Goal: Use online tool/utility: Utilize a website feature to perform a specific function

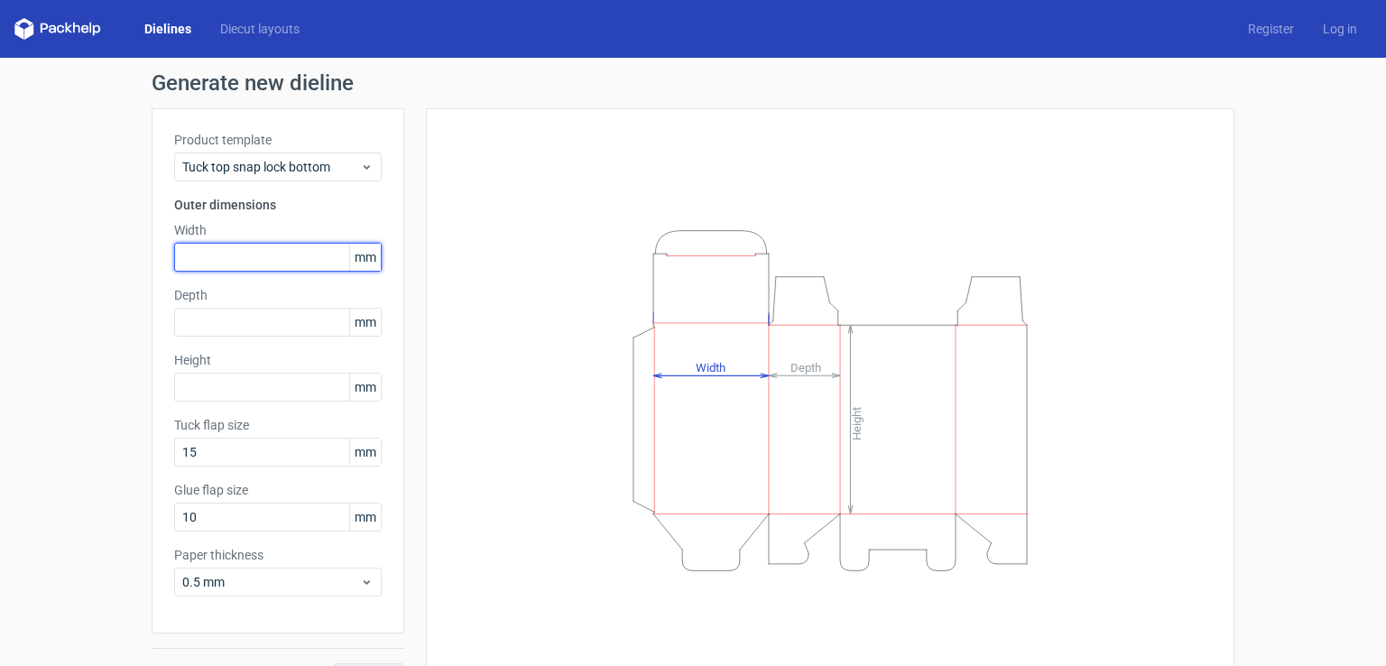
click at [290, 264] on input "text" at bounding box center [278, 257] width 208 height 29
type input "105"
type input "45"
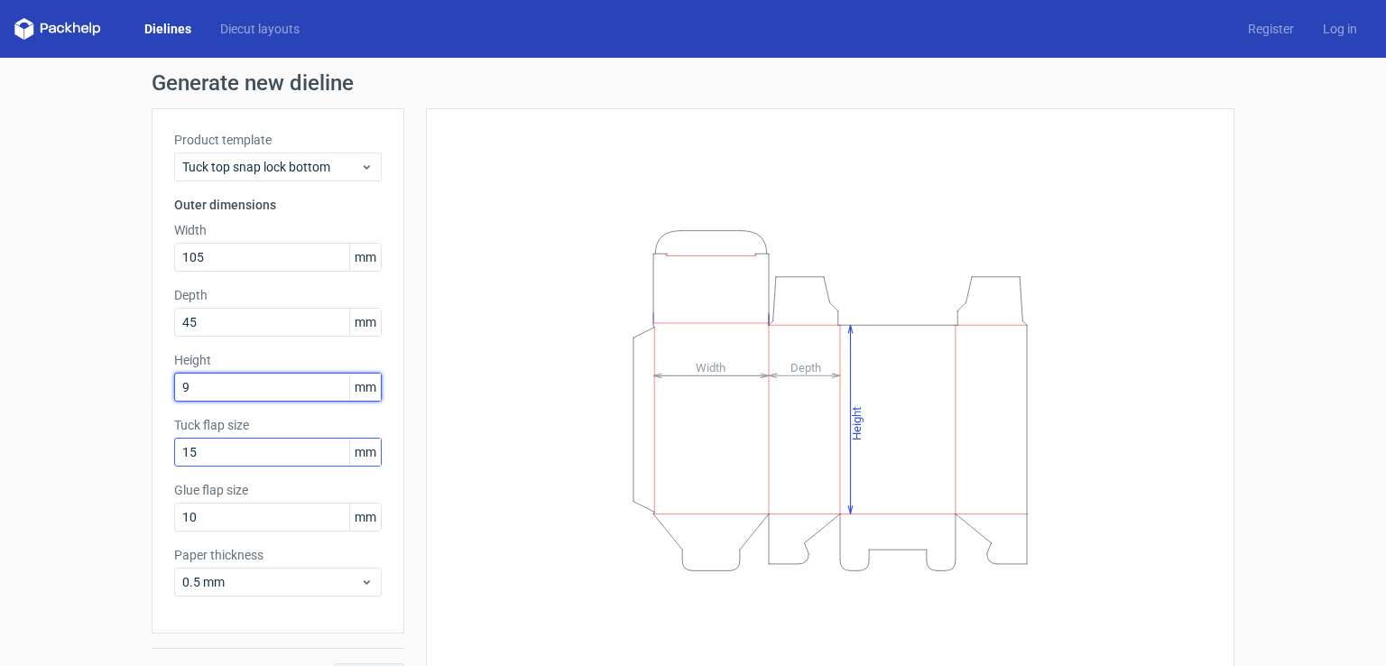
scroll to position [40, 0]
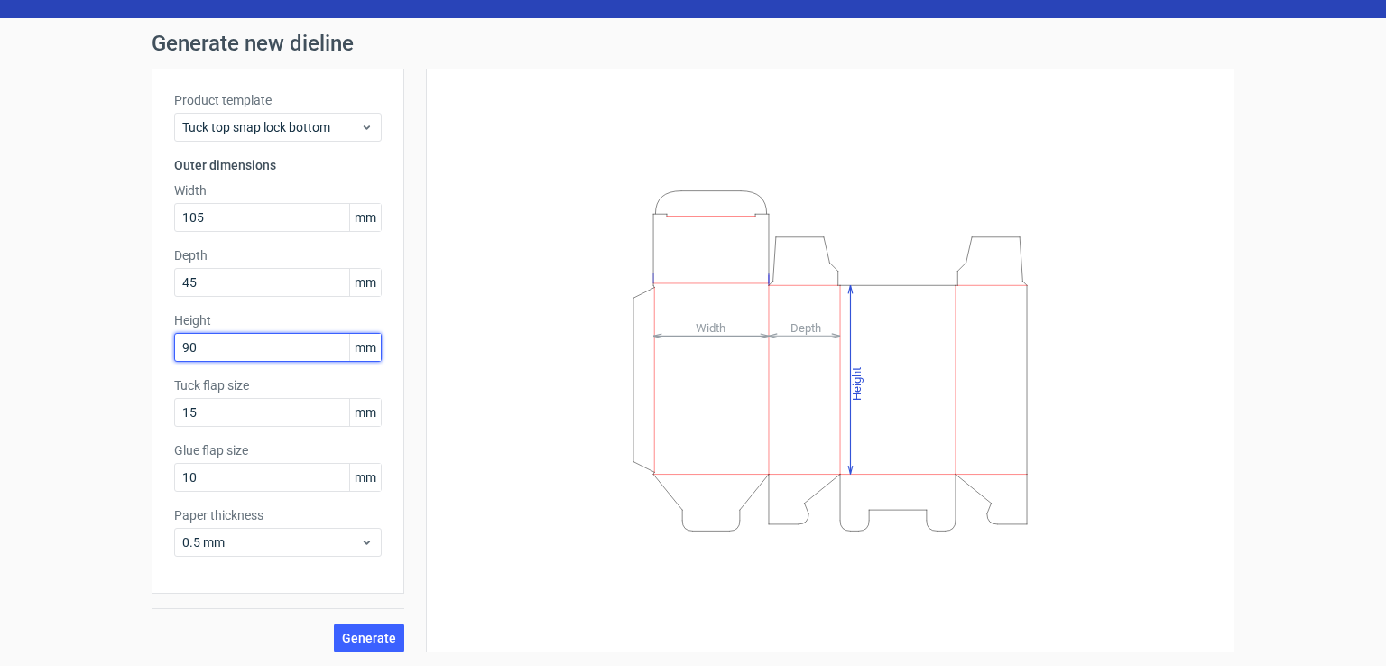
type input "90"
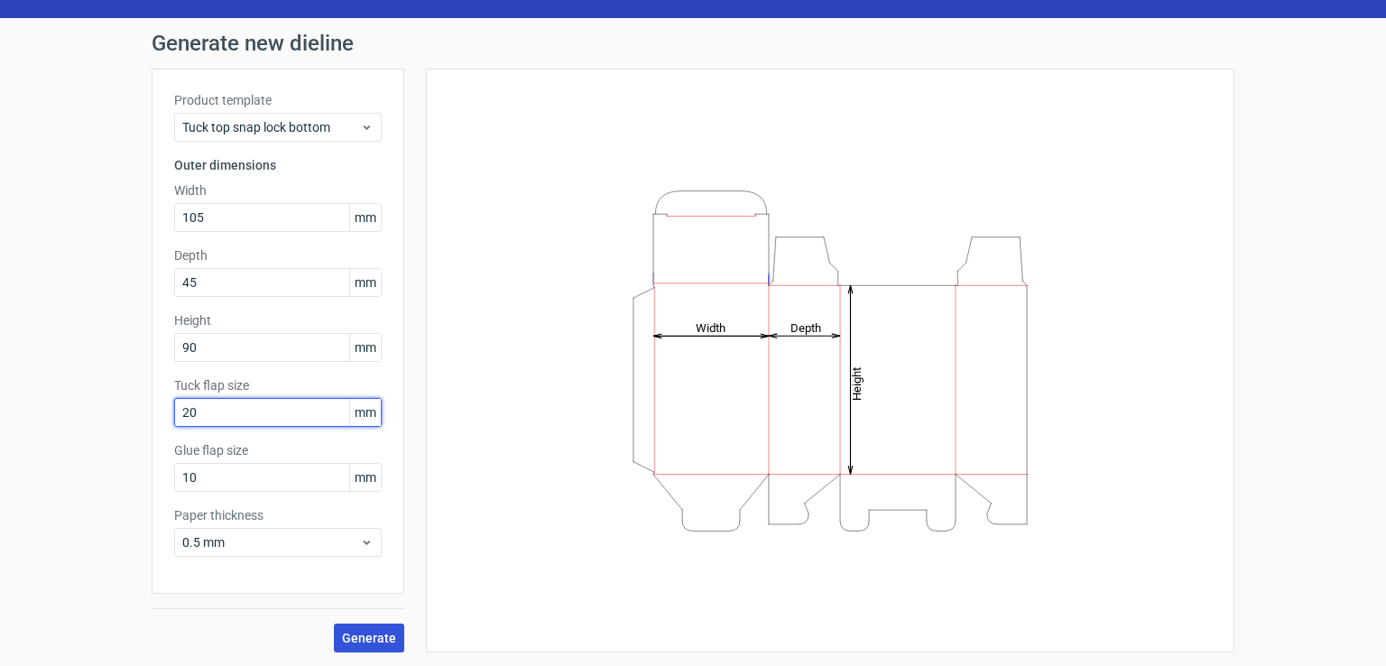
type input "20"
click at [354, 632] on span "Generate" at bounding box center [369, 638] width 54 height 13
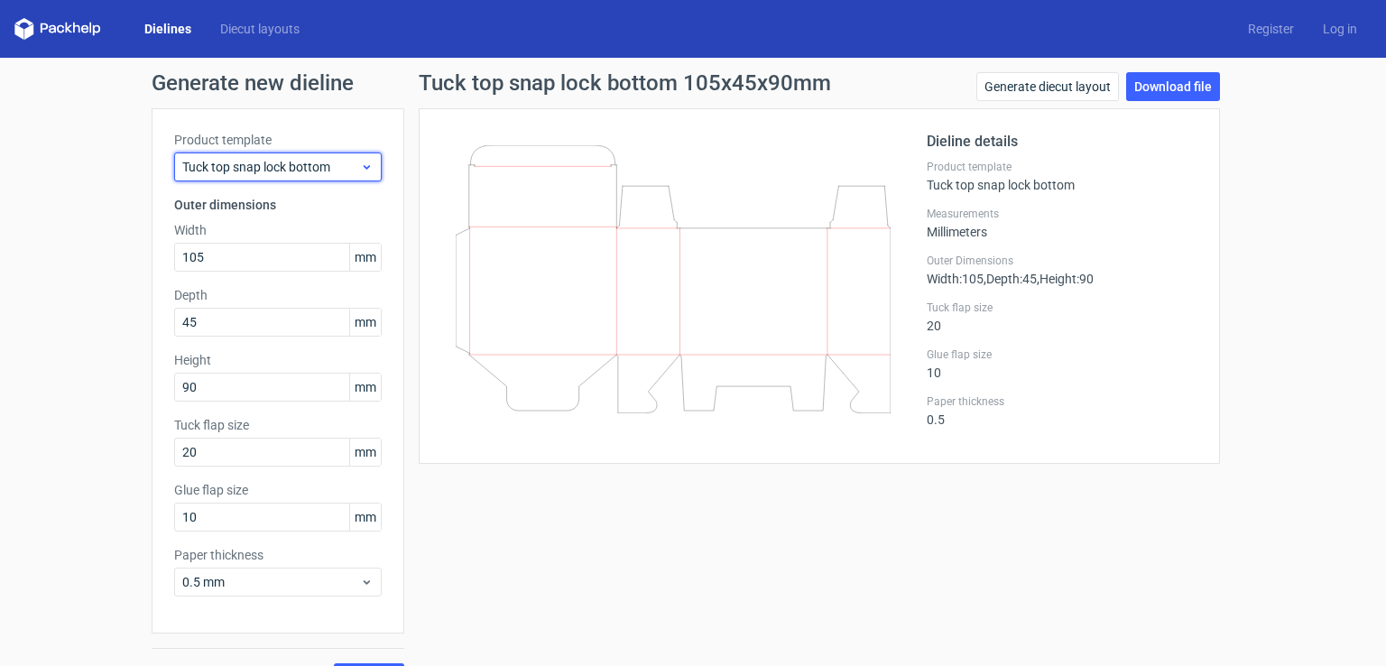
click at [360, 163] on icon at bounding box center [367, 167] width 14 height 14
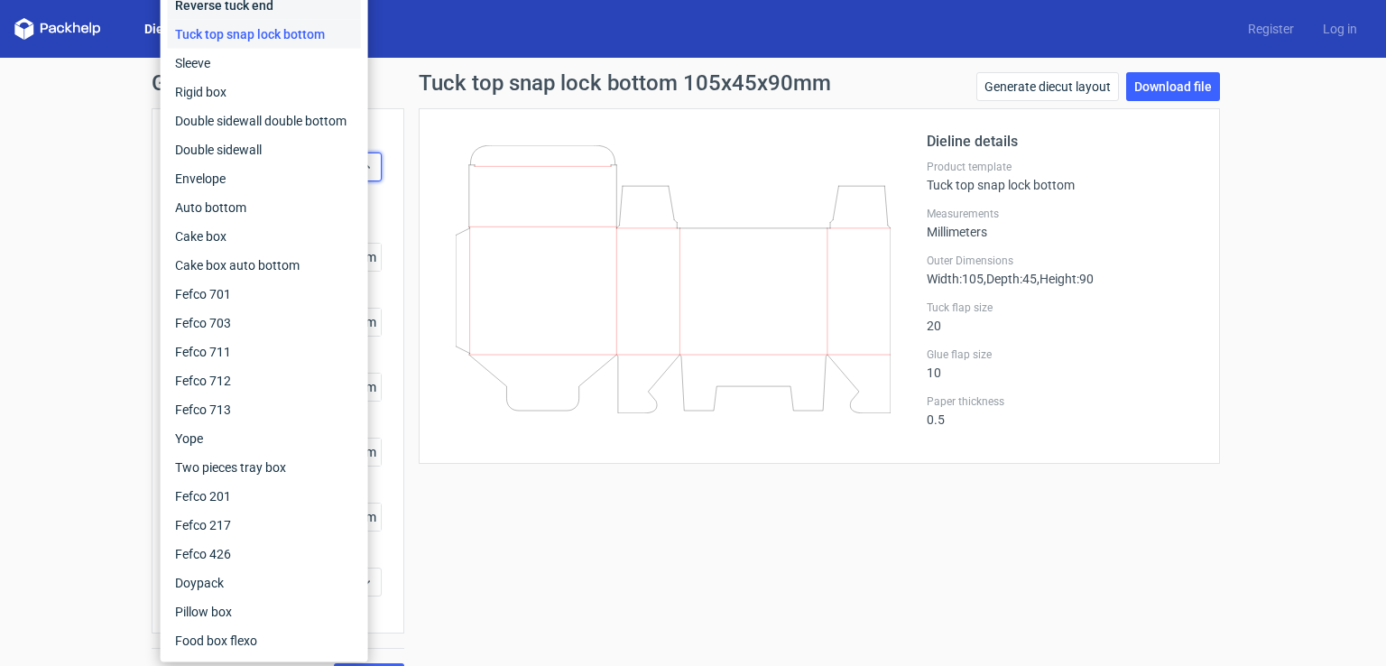
click at [265, 14] on div "Reverse tuck end" at bounding box center [264, 5] width 193 height 29
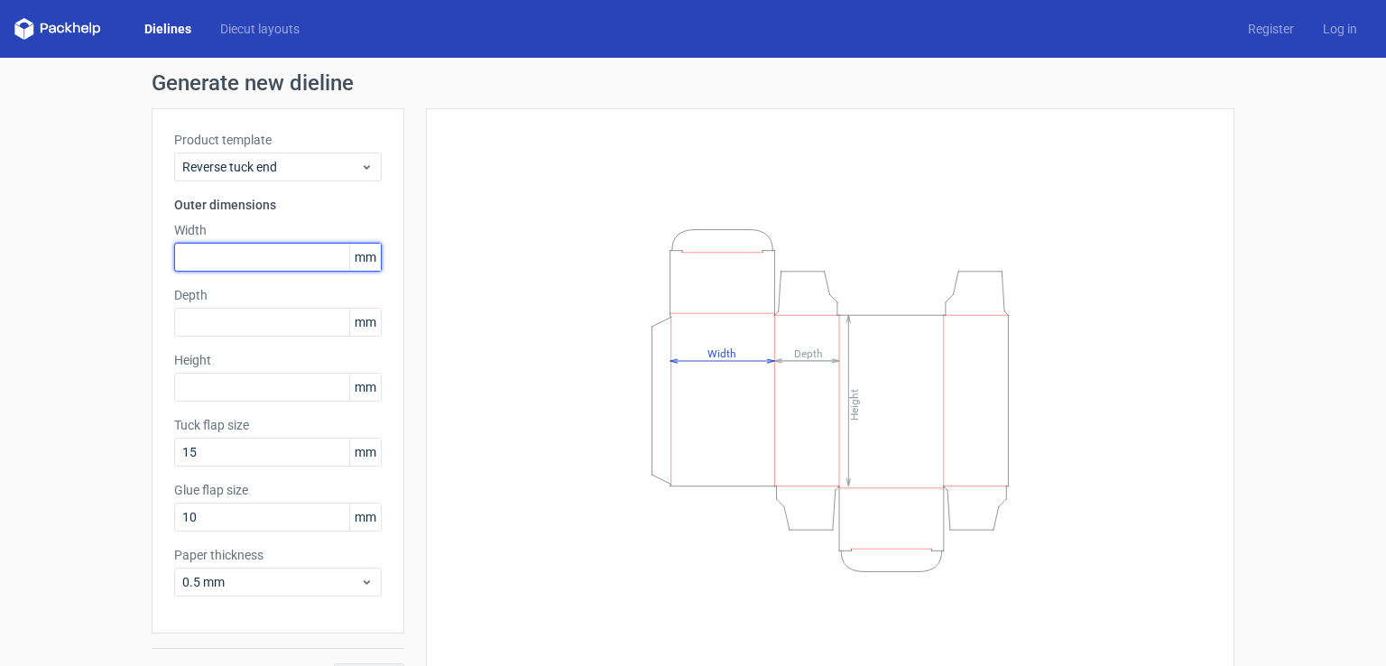
click at [245, 263] on input "text" at bounding box center [278, 257] width 208 height 29
type input "105"
type input "45"
type input "90"
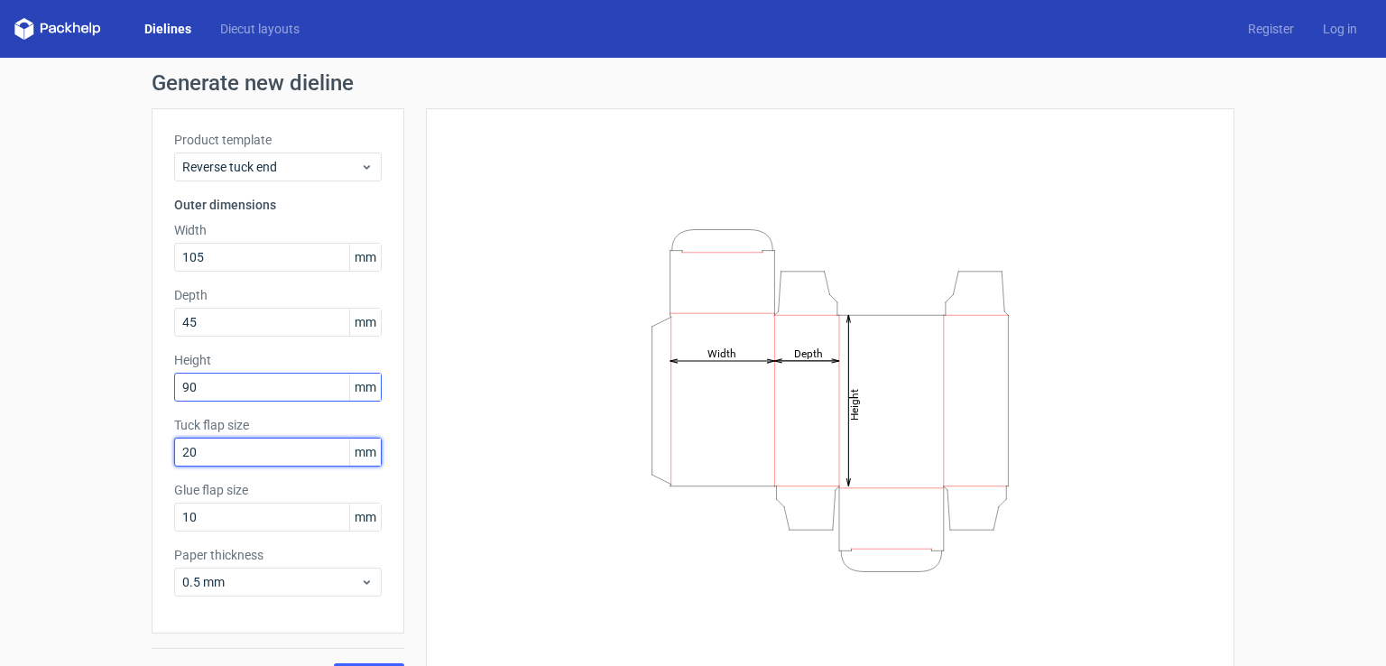
scroll to position [40, 0]
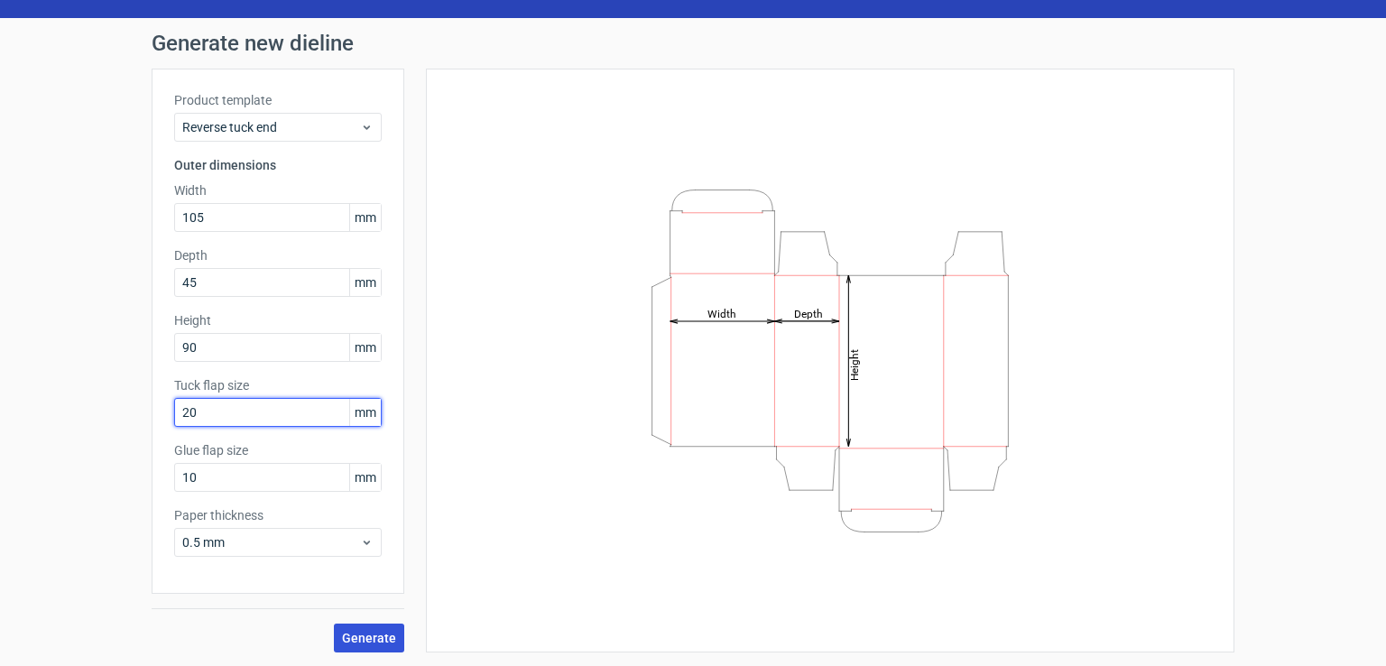
type input "20"
click at [347, 633] on span "Generate" at bounding box center [369, 638] width 54 height 13
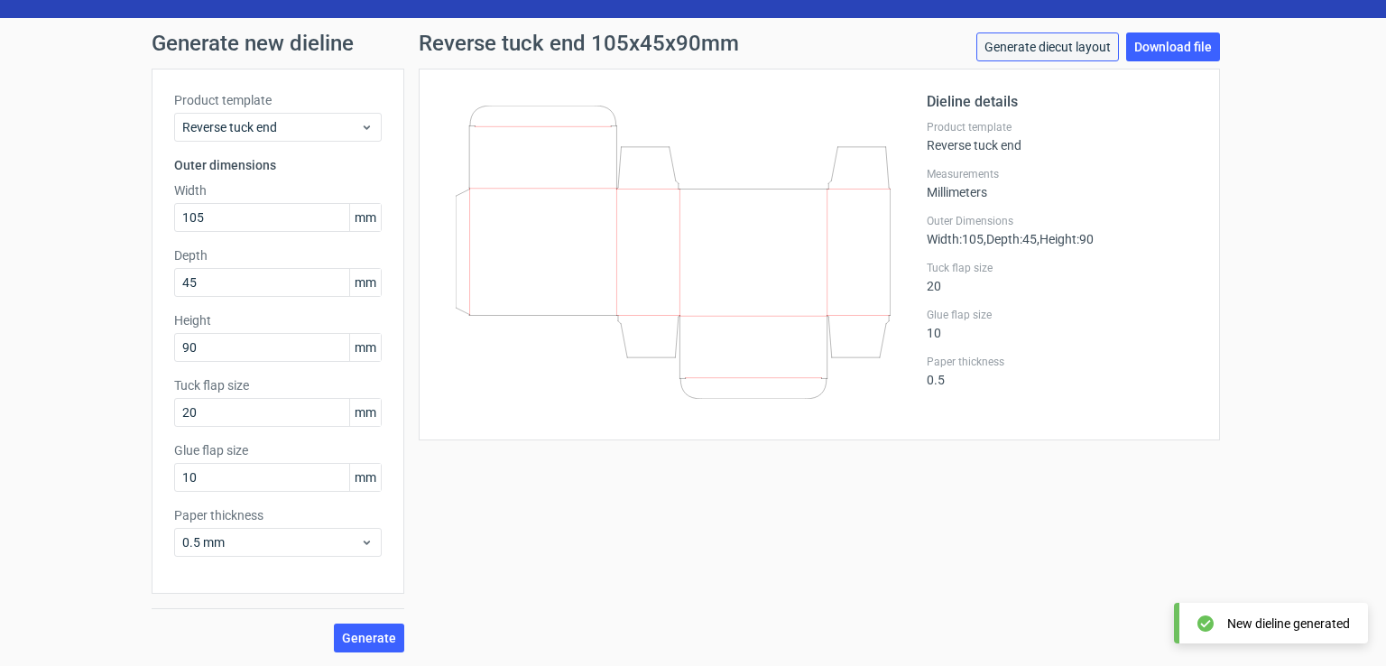
click at [1066, 44] on link "Generate diecut layout" at bounding box center [1047, 46] width 143 height 29
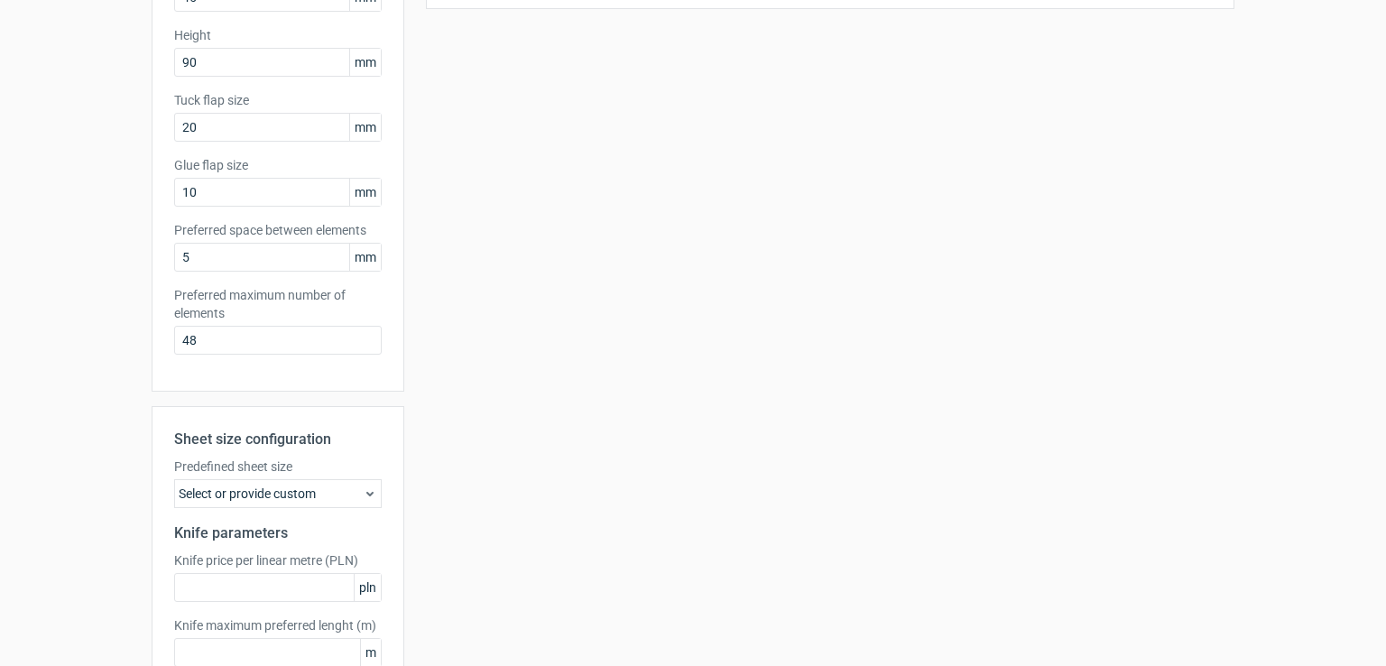
scroll to position [435, 0]
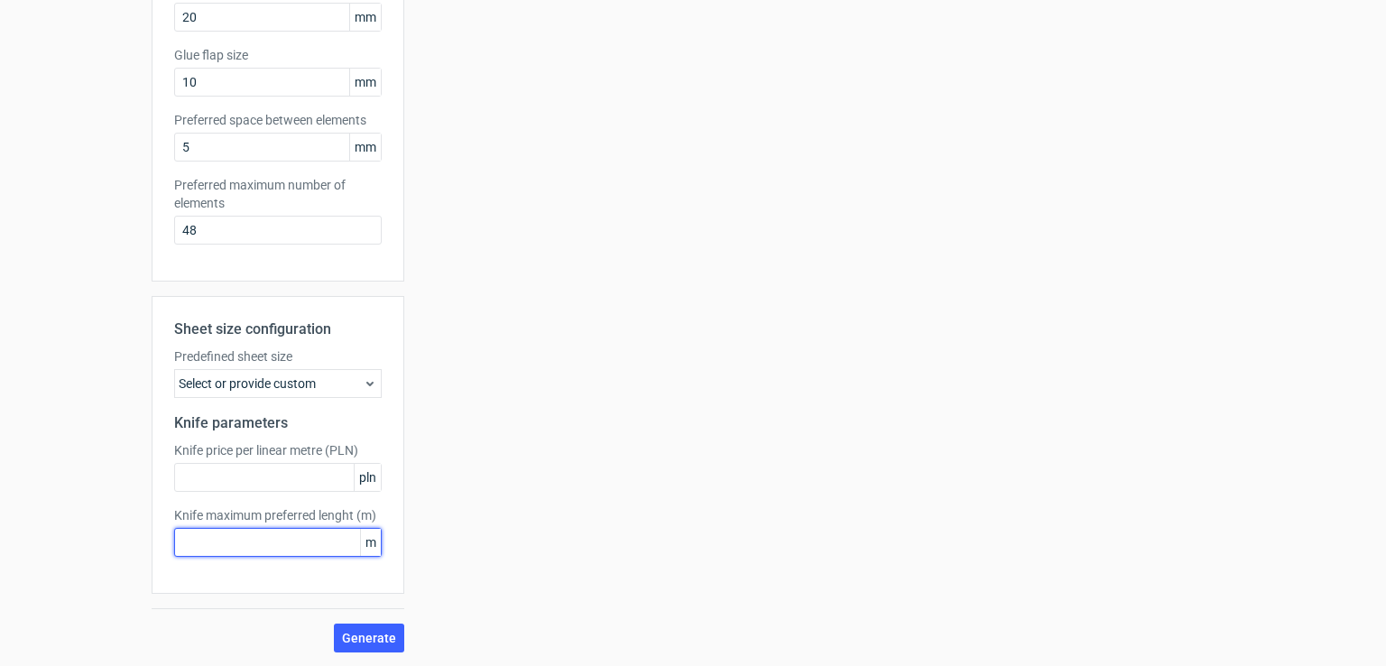
click at [224, 538] on input "text" at bounding box center [278, 542] width 208 height 29
click at [219, 231] on input "48" at bounding box center [278, 230] width 208 height 29
type input "4"
click at [334, 624] on button "Generate" at bounding box center [369, 638] width 70 height 29
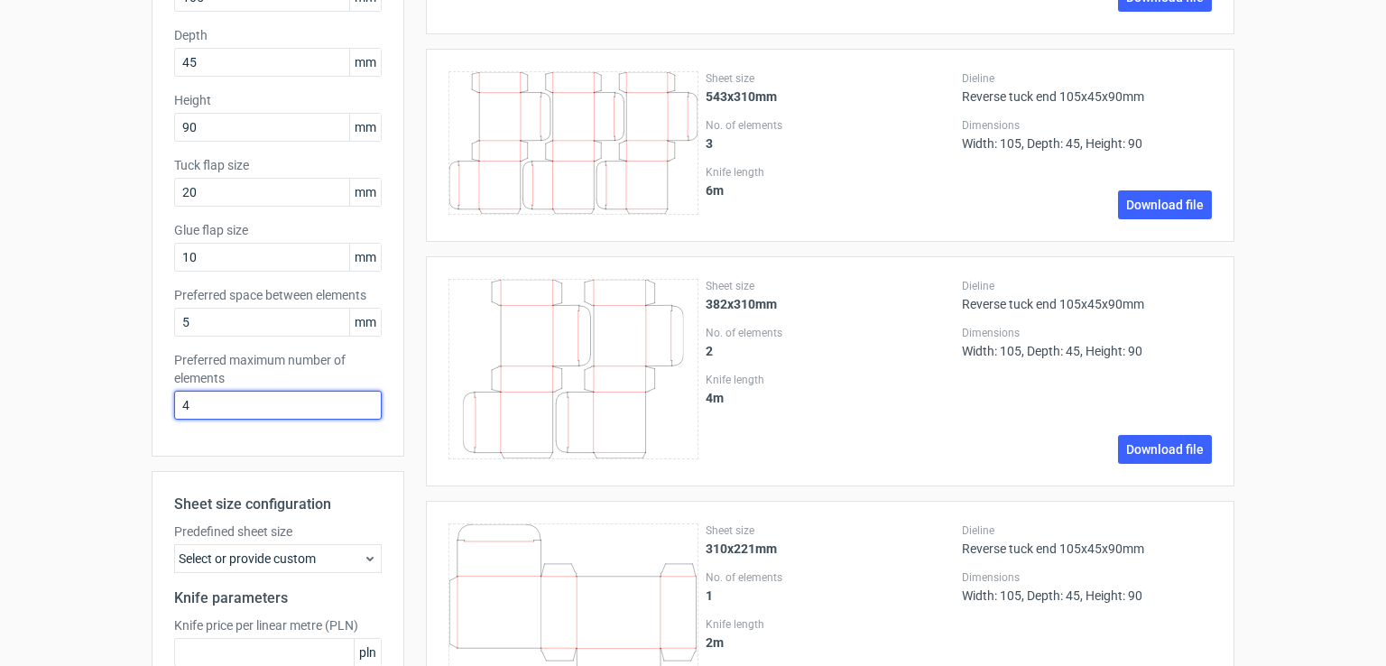
scroll to position [260, 0]
